Goal: Find contact information

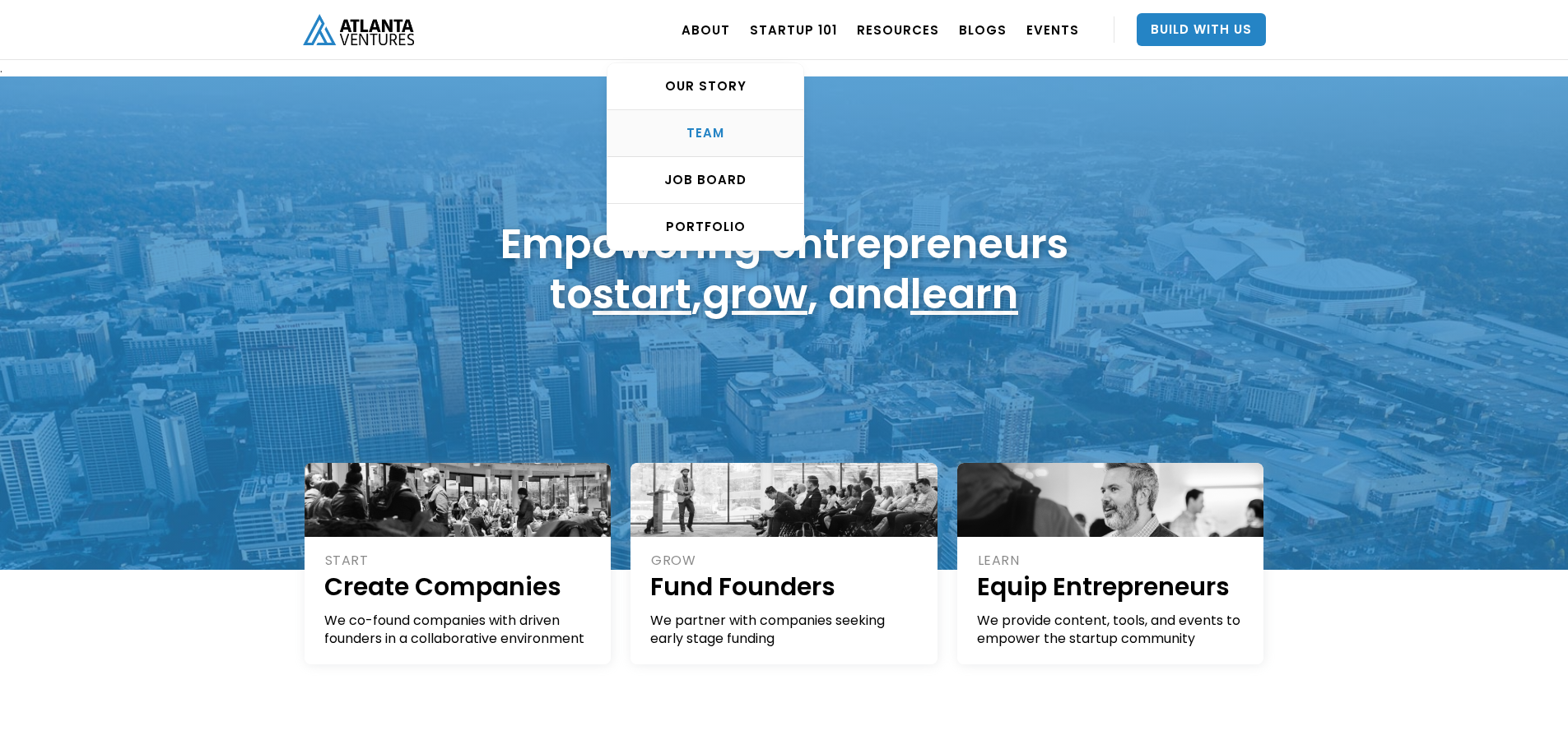
click at [723, 131] on div "TEAM" at bounding box center [705, 132] width 196 height 16
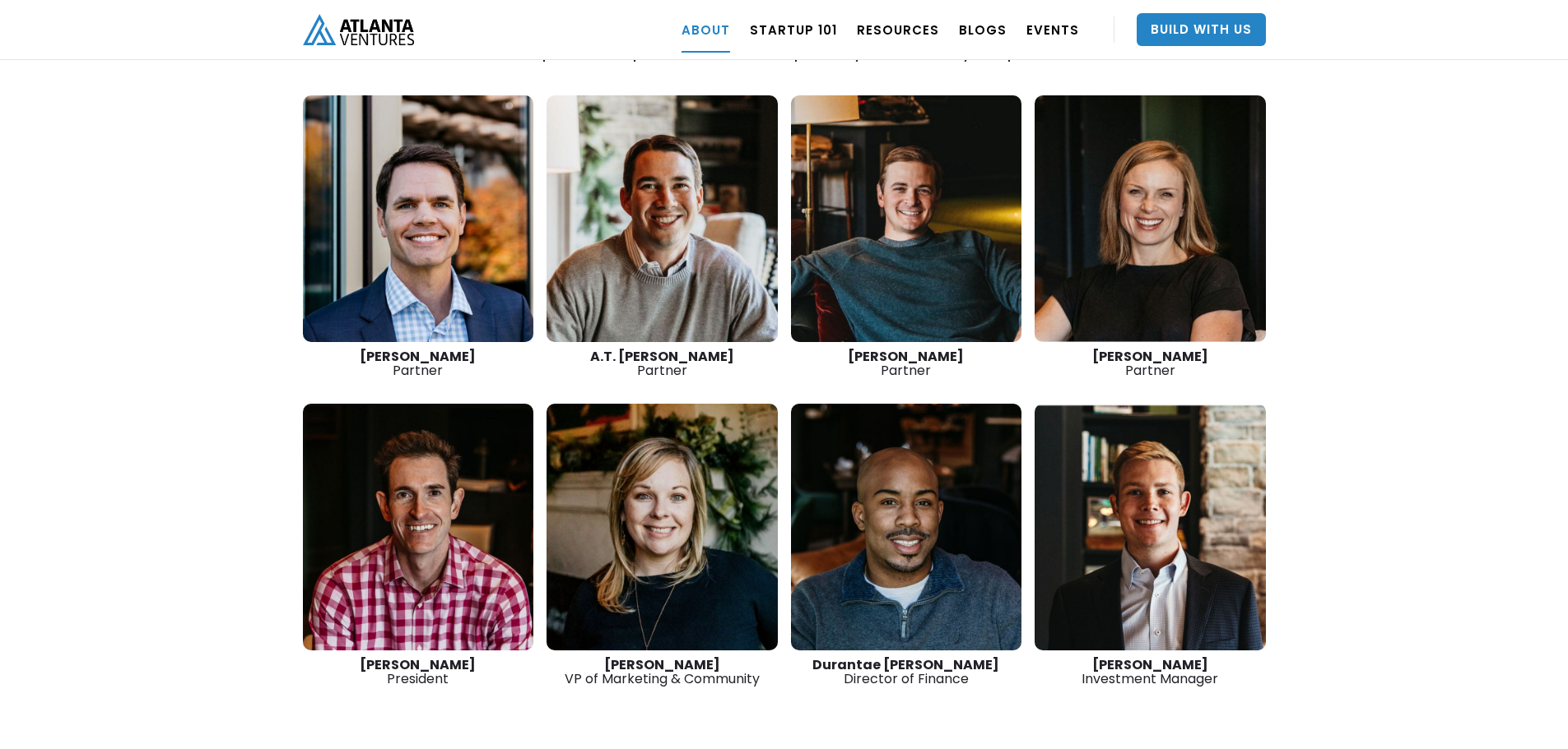
scroll to position [2082, 0]
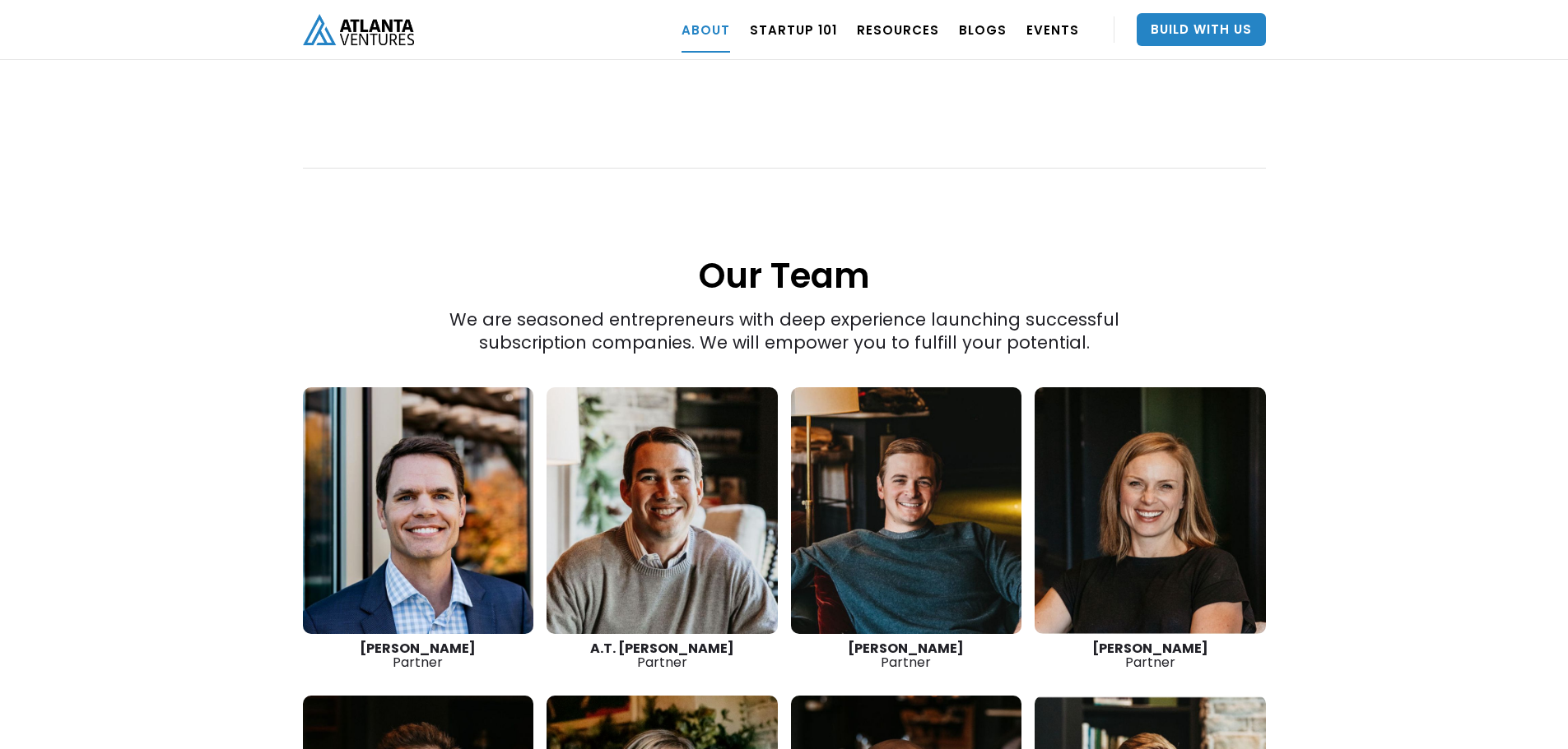
click at [1187, 506] on link at bounding box center [1150, 510] width 231 height 247
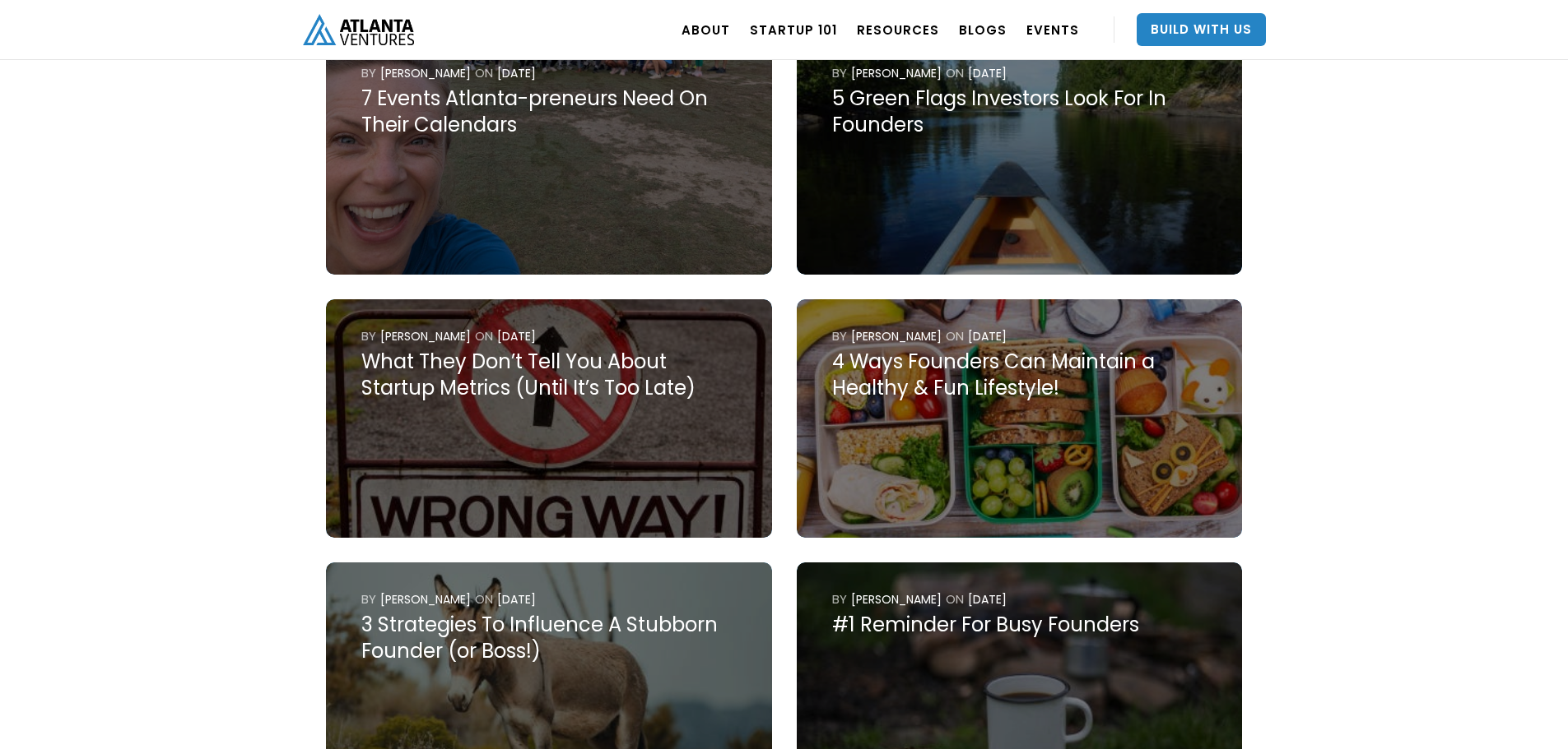
scroll to position [1974, 0]
